Goal: Navigation & Orientation: Go to known website

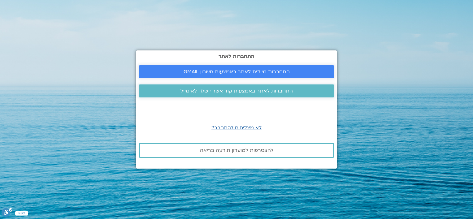
click at [233, 73] on span "התחברות מיידית לאתר באמצעות חשבון GMAIL" at bounding box center [236, 72] width 106 height 6
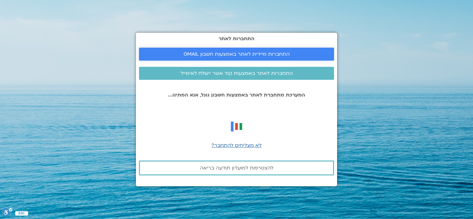
click at [238, 52] on span "התחברות מיידית לאתר באמצעות חשבון GMAIL" at bounding box center [236, 54] width 106 height 6
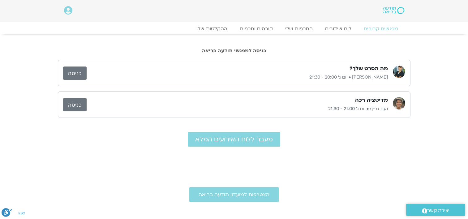
click at [75, 71] on link "כניסה" at bounding box center [75, 73] width 24 height 13
